Goal: Entertainment & Leisure: Browse casually

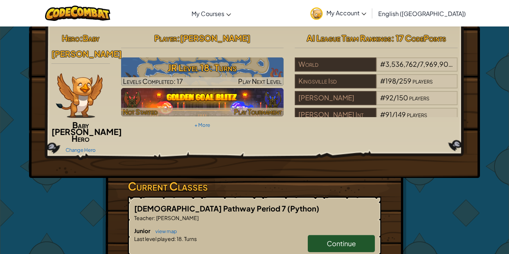
click at [222, 95] on img at bounding box center [202, 102] width 163 height 28
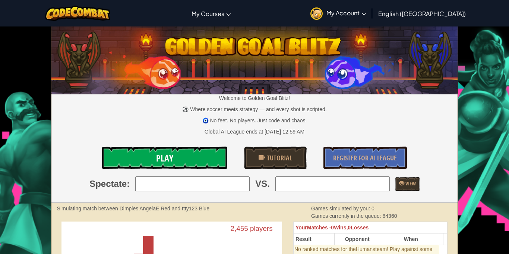
click at [213, 155] on link "Play" at bounding box center [164, 157] width 125 height 22
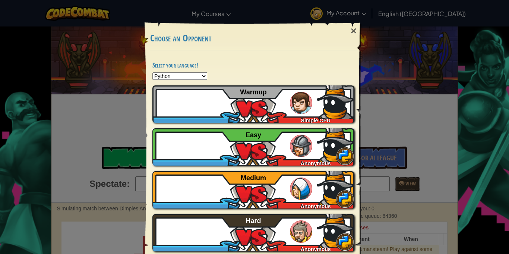
click at [213, 155] on div "athomas0131+gplus Anonymous Easy" at bounding box center [253, 146] width 202 height 37
